Goal: Find specific page/section: Find specific page/section

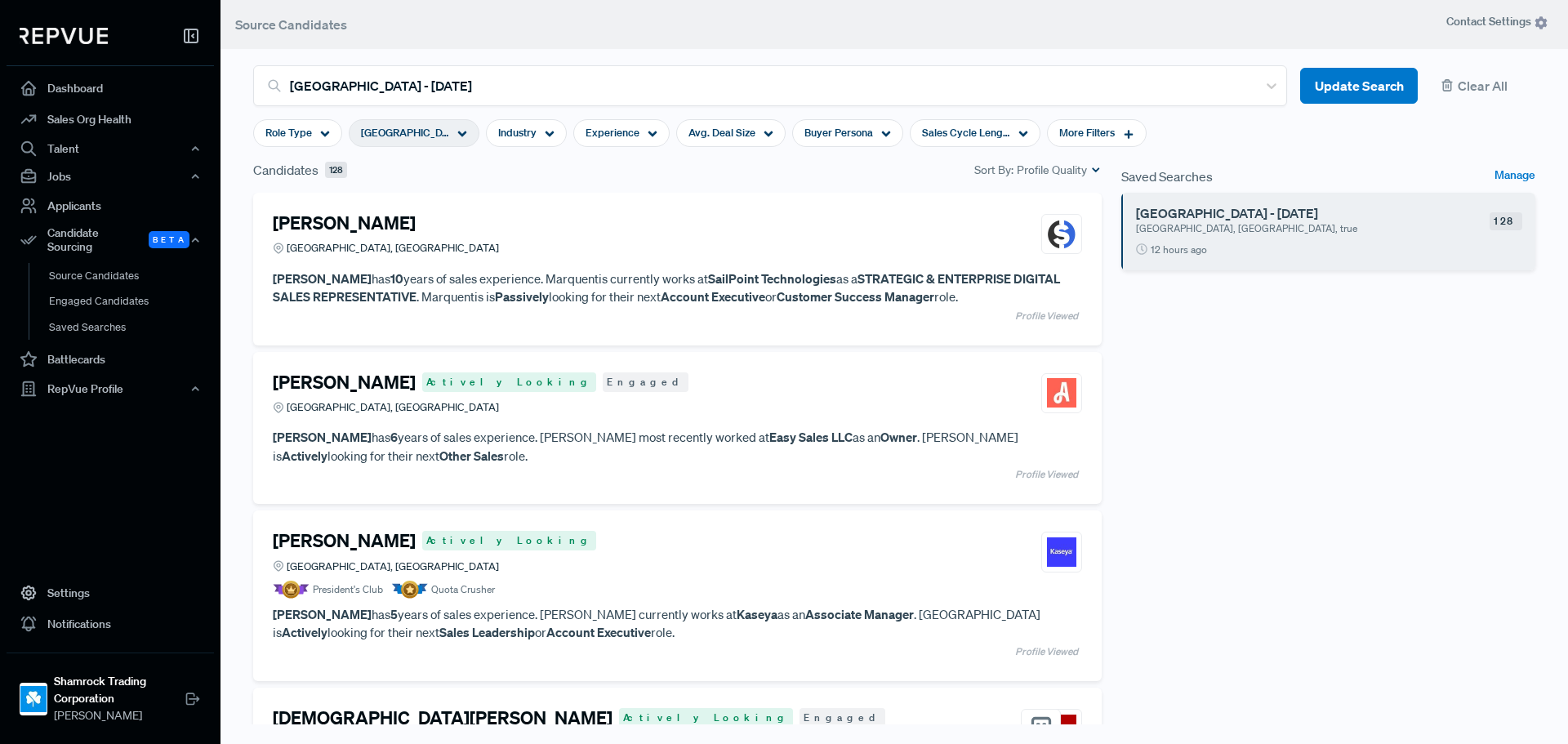
click at [1359, 436] on div "Saved Searches Manage [GEOGRAPHIC_DATA] - [DATE] [GEOGRAPHIC_DATA], [GEOGRAPHIC…" at bounding box center [1327, 458] width 434 height 596
click at [1249, 208] on h6 "[GEOGRAPHIC_DATA] - [DATE]" at bounding box center [1303, 213] width 334 height 16
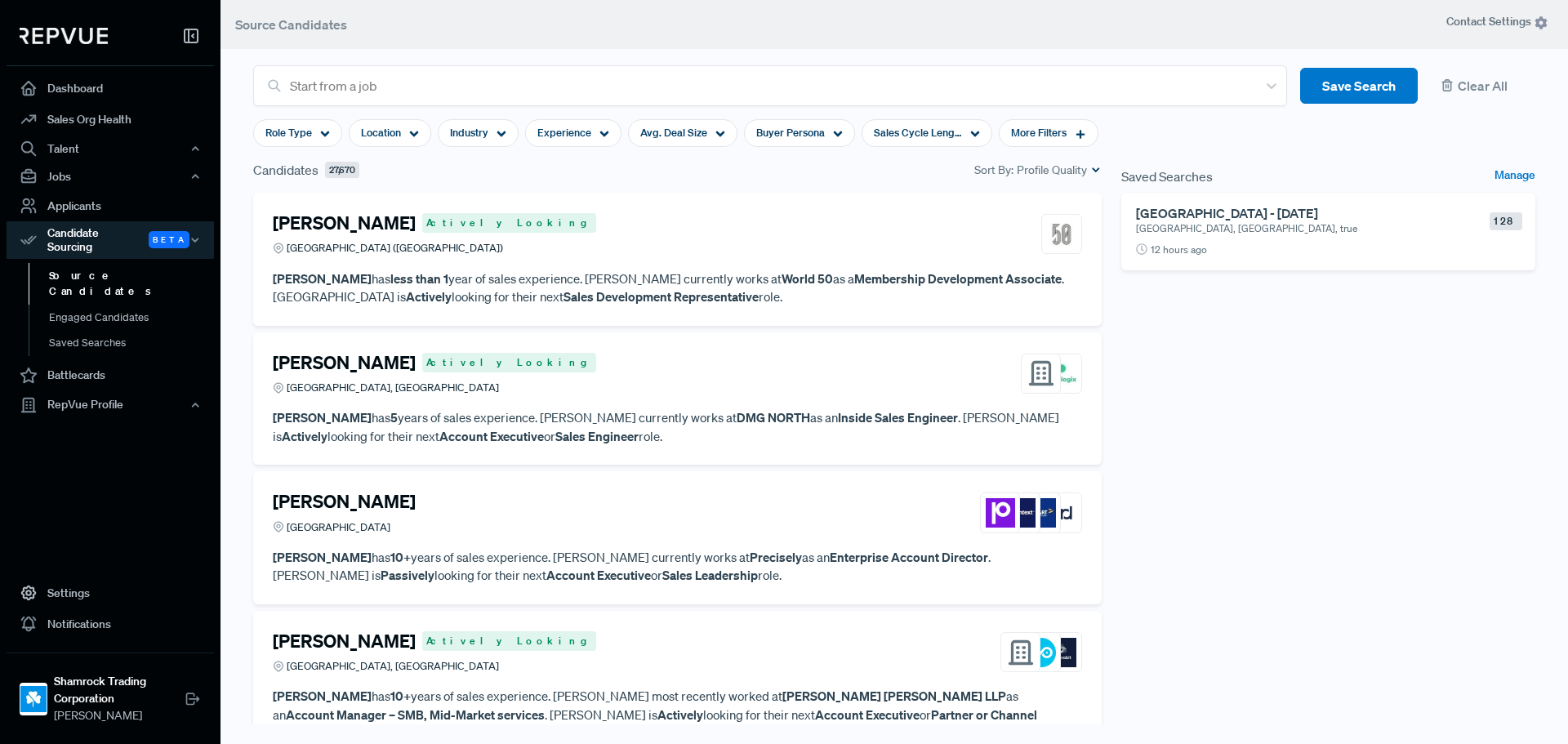
click at [1186, 231] on p "[GEOGRAPHIC_DATA], [GEOGRAPHIC_DATA], true" at bounding box center [1286, 229] width 300 height 15
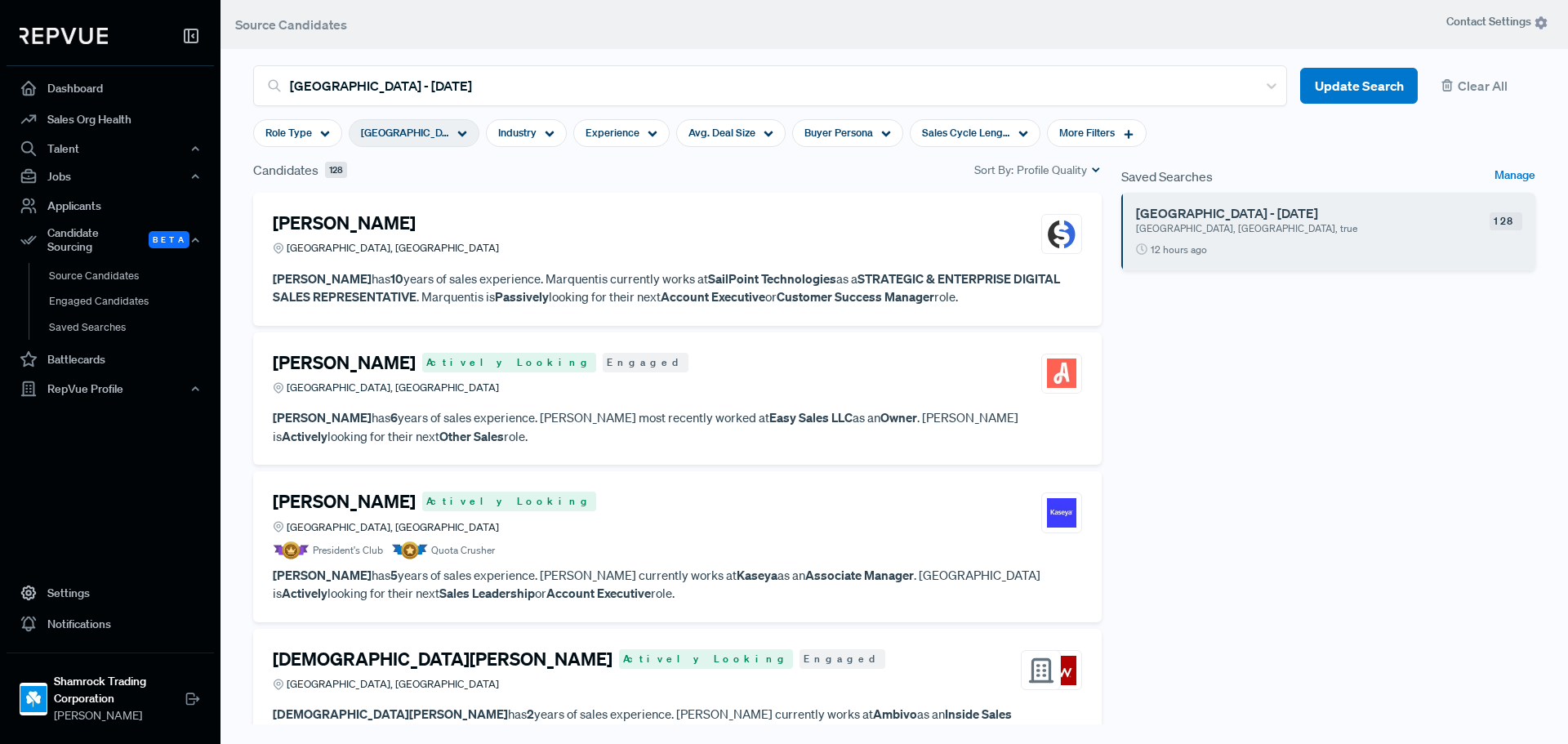
click at [1230, 221] on h6 "[GEOGRAPHIC_DATA] - [DATE]" at bounding box center [1303, 213] width 334 height 16
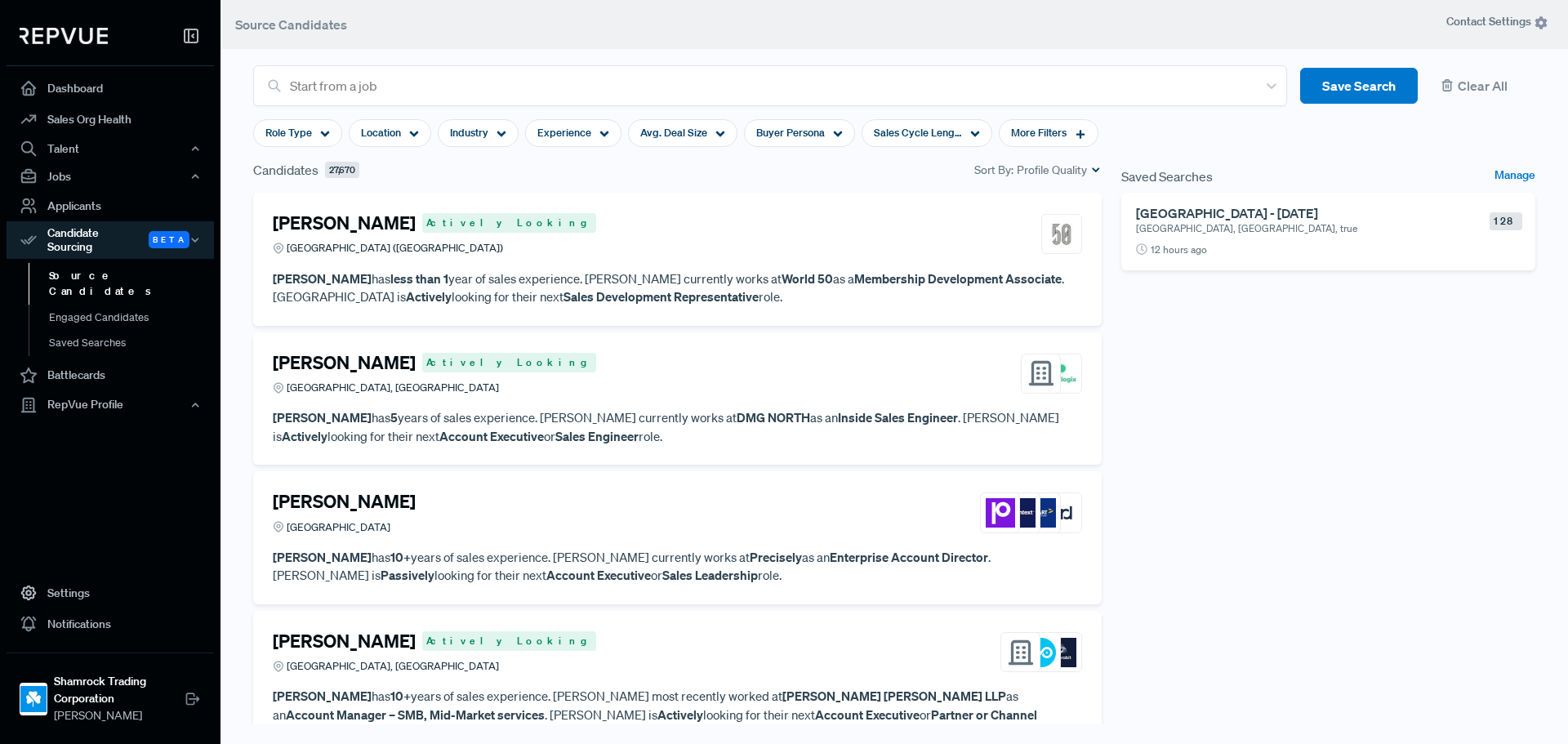
click at [1203, 209] on h6 "[GEOGRAPHIC_DATA] - [DATE]" at bounding box center [1303, 213] width 334 height 16
